Goal: Task Accomplishment & Management: Manage account settings

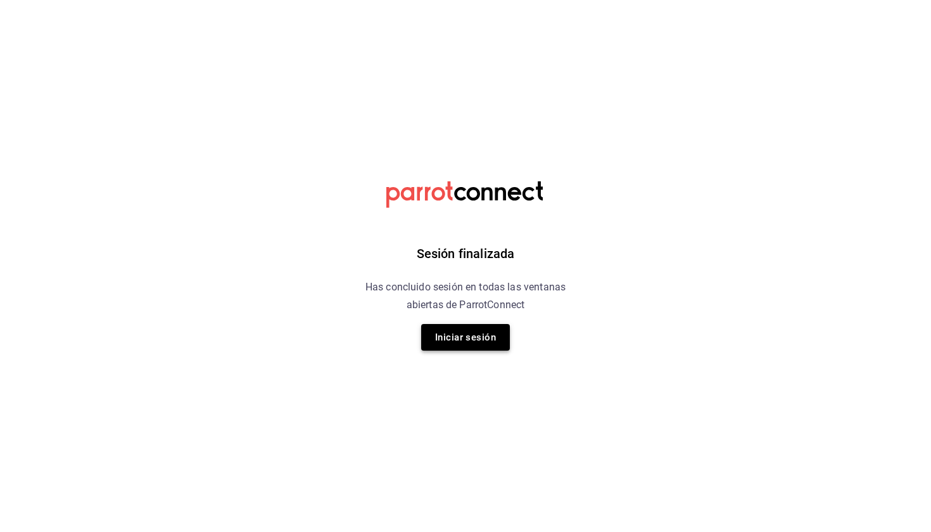
click at [467, 335] on button "Iniciar sesión" at bounding box center [465, 337] width 89 height 27
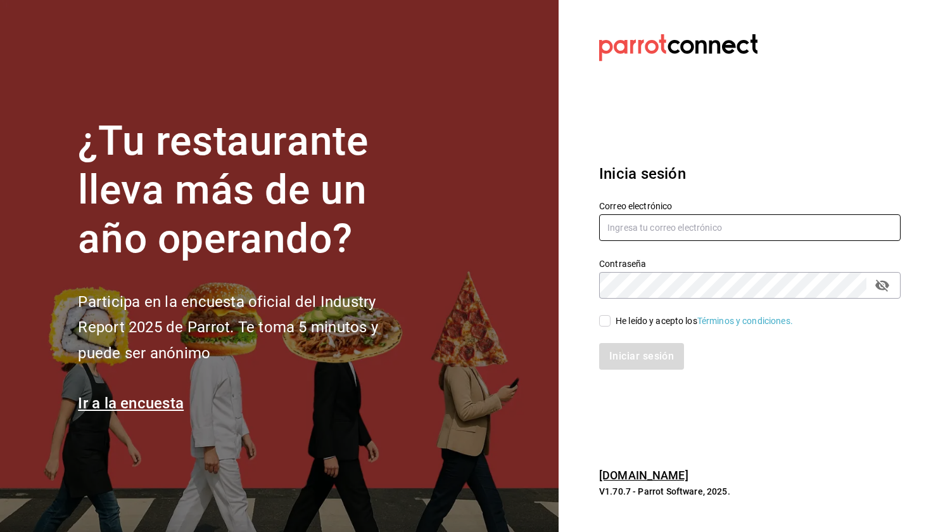
type input "[EMAIL_ADDRESS][DOMAIN_NAME]"
click at [611, 315] on span "He leído y acepto los Términos y condiciones." at bounding box center [702, 320] width 182 height 13
click at [611, 315] on input "He leído y acepto los Términos y condiciones." at bounding box center [604, 320] width 11 height 11
checkbox input "true"
click at [615, 354] on button "Iniciar sesión" at bounding box center [642, 356] width 86 height 27
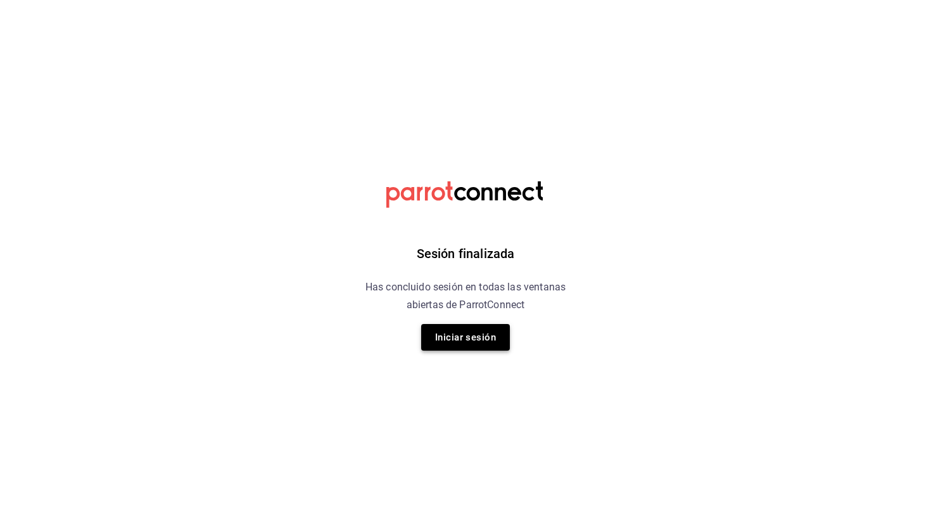
click at [471, 337] on button "Iniciar sesión" at bounding box center [465, 337] width 89 height 27
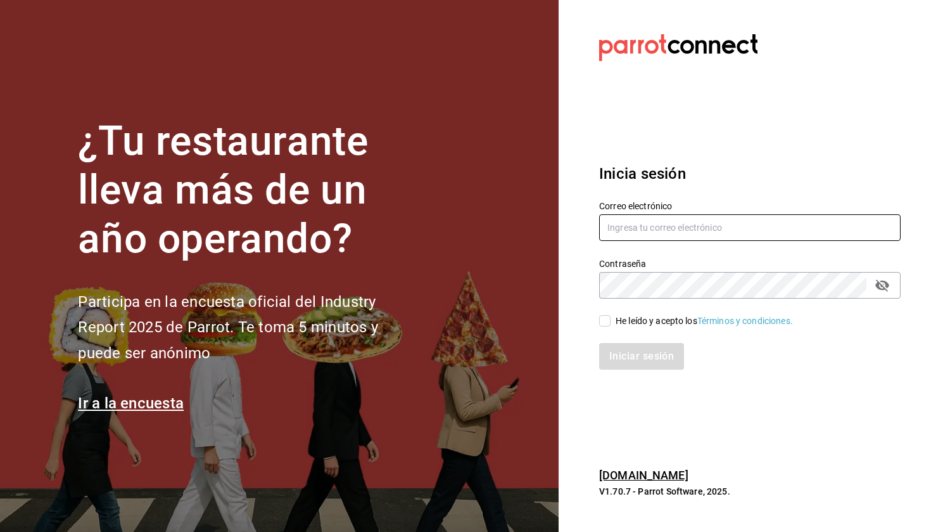
type input "[EMAIL_ADDRESS][DOMAIN_NAME]"
click at [602, 320] on input "He leído y acepto los Términos y condiciones." at bounding box center [604, 320] width 11 height 11
checkbox input "true"
click at [632, 354] on button "Iniciar sesión" at bounding box center [642, 356] width 86 height 27
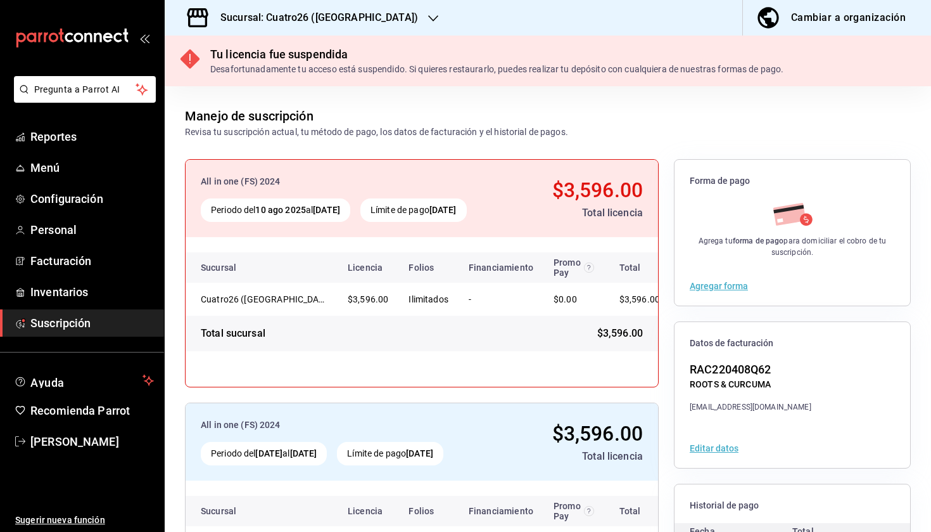
click at [301, 13] on h3 "Sucursal: Cuatro26 (Cuernavaca)" at bounding box center [314, 17] width 208 height 15
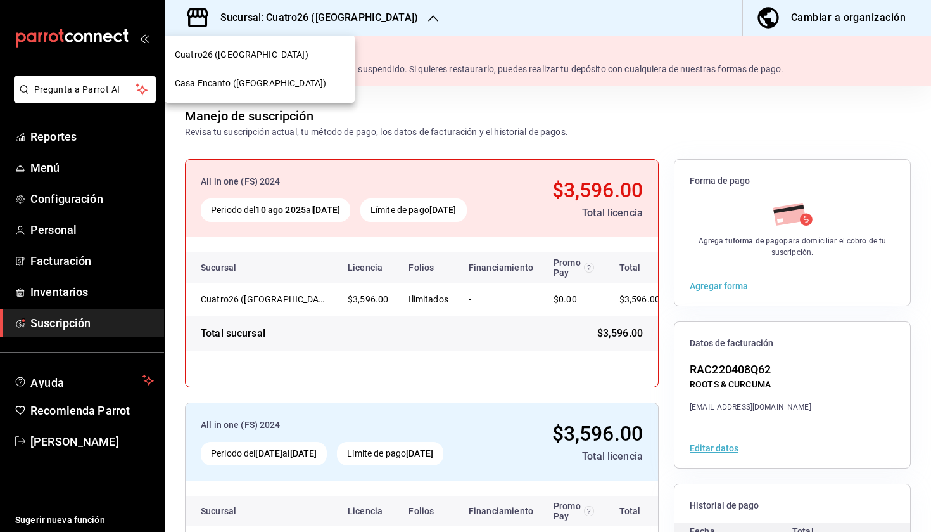
click at [275, 84] on span "Casa Encanto (Cuernavaca)" at bounding box center [250, 83] width 151 height 13
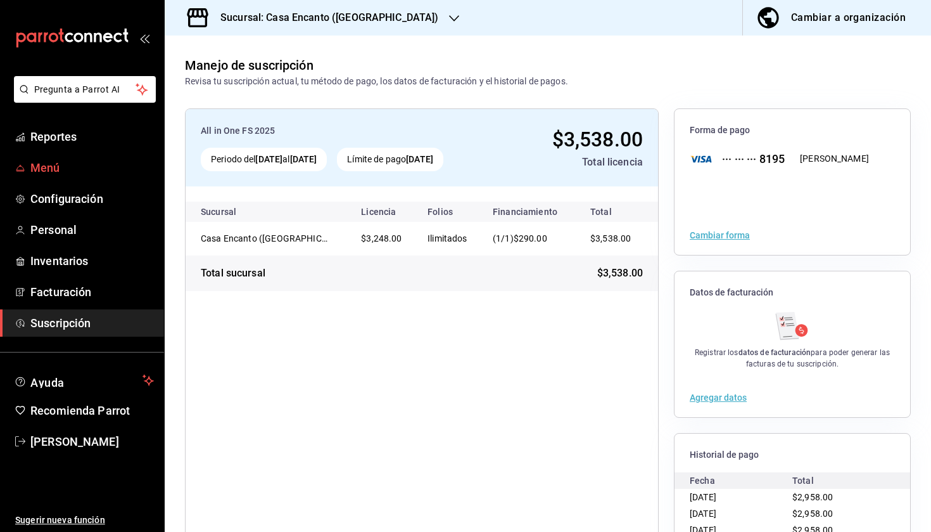
click at [84, 168] on span "Menú" at bounding box center [92, 167] width 124 height 17
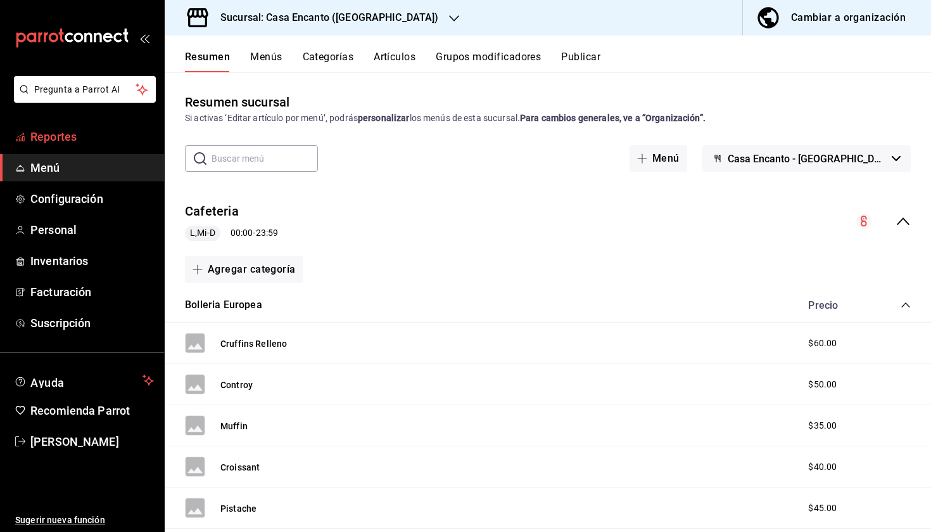
click at [104, 127] on link "Reportes" at bounding box center [82, 136] width 164 height 27
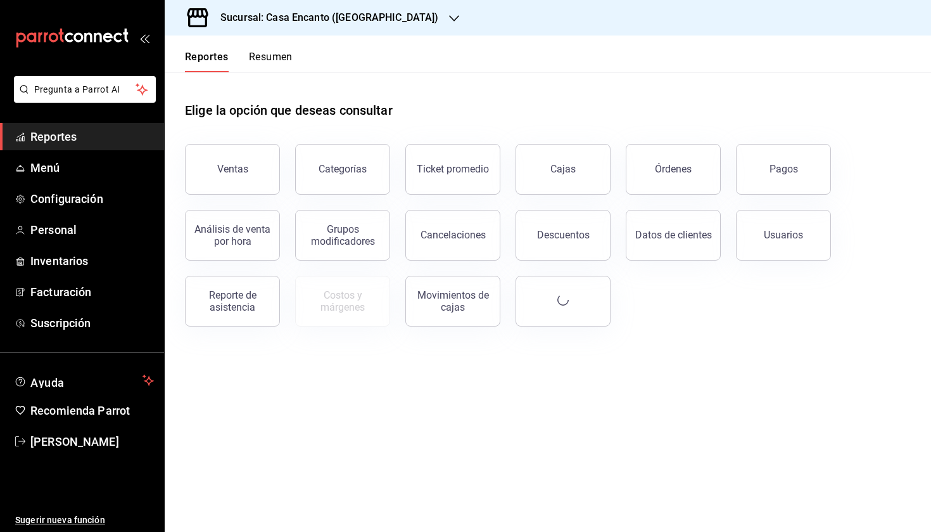
click at [281, 54] on button "Resumen" at bounding box center [271, 62] width 44 height 22
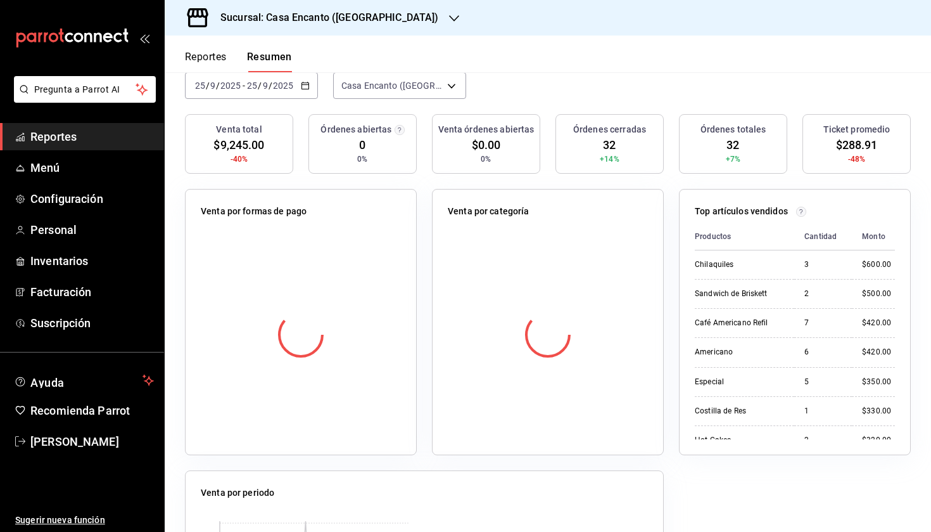
scroll to position [143, 0]
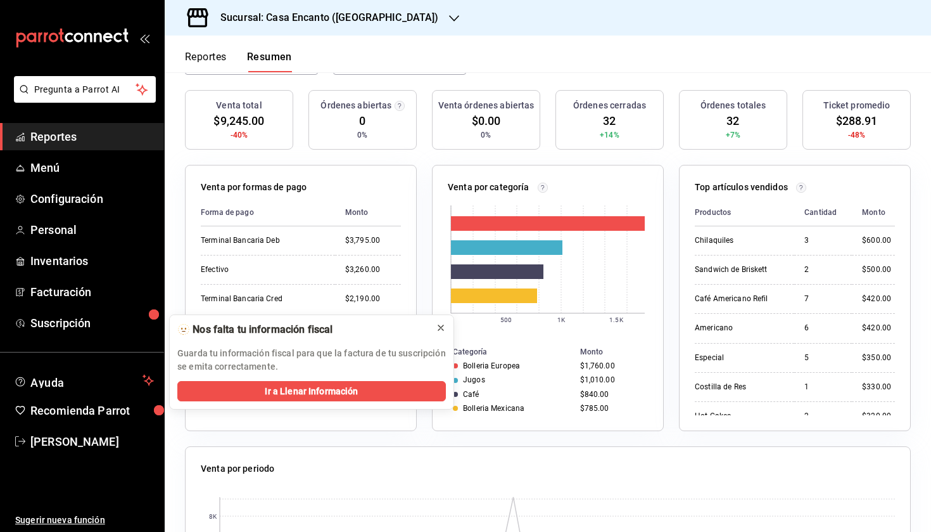
click at [444, 329] on icon at bounding box center [441, 328] width 10 height 10
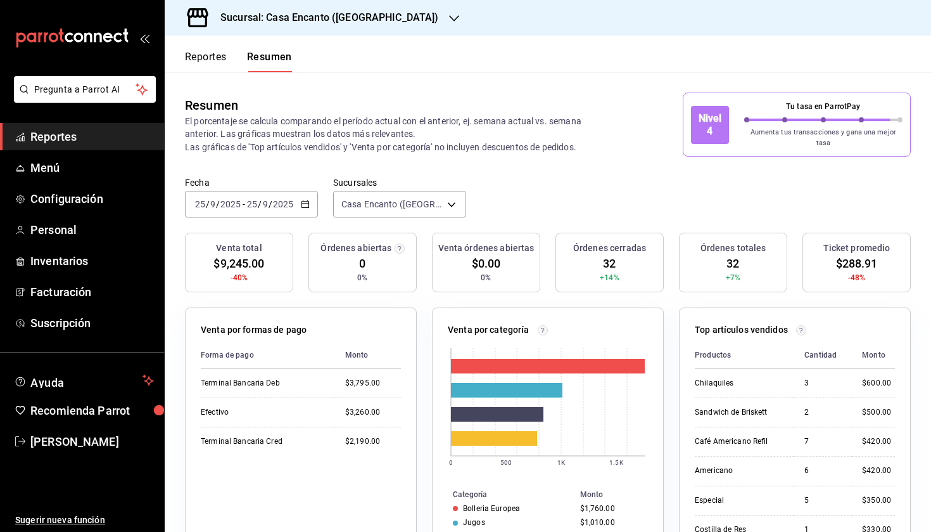
scroll to position [0, 0]
click at [482, 68] on header "Reportes Resumen" at bounding box center [548, 53] width 767 height 37
